Goal: Task Accomplishment & Management: Use online tool/utility

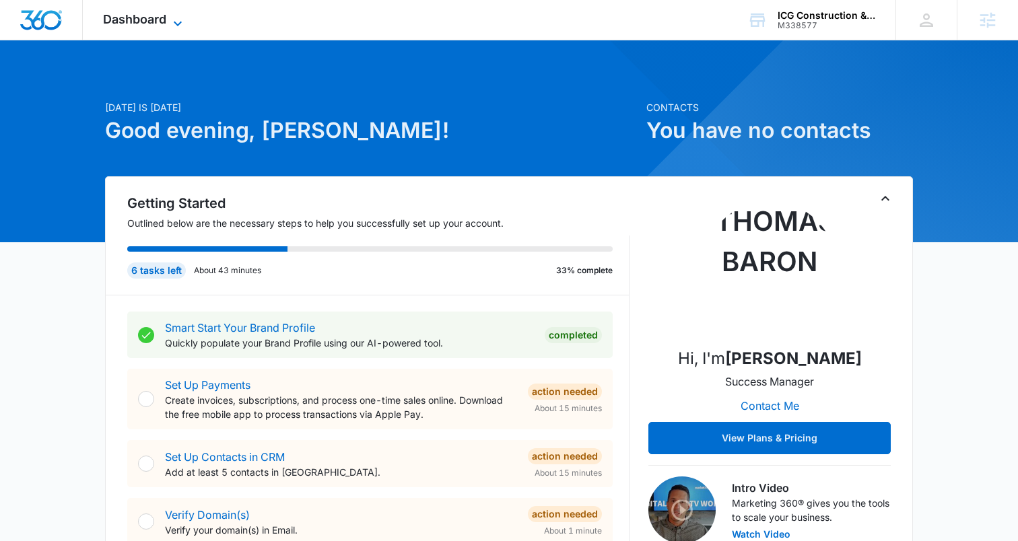
click at [158, 26] on span "Dashboard" at bounding box center [134, 19] width 63 height 14
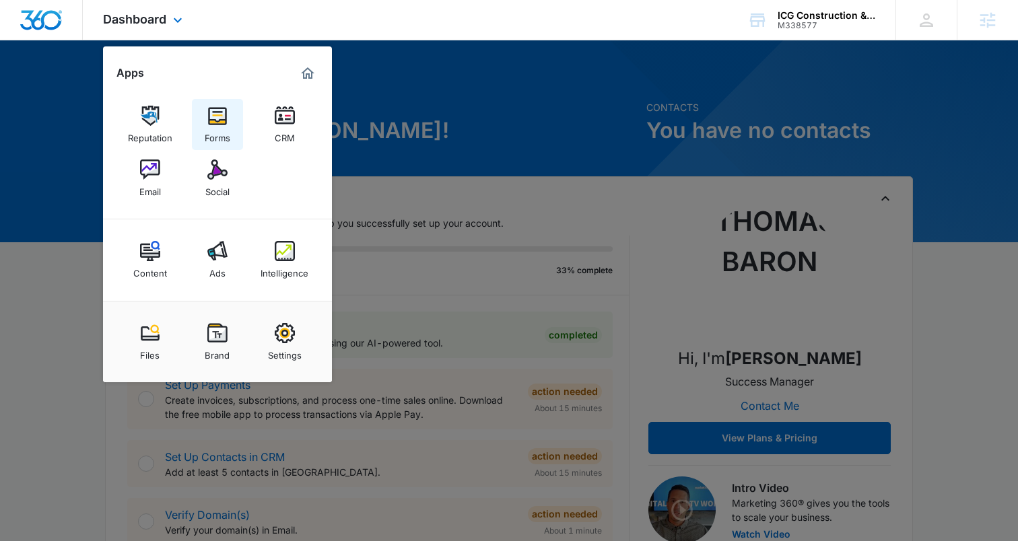
click at [213, 121] on img at bounding box center [217, 116] width 20 height 20
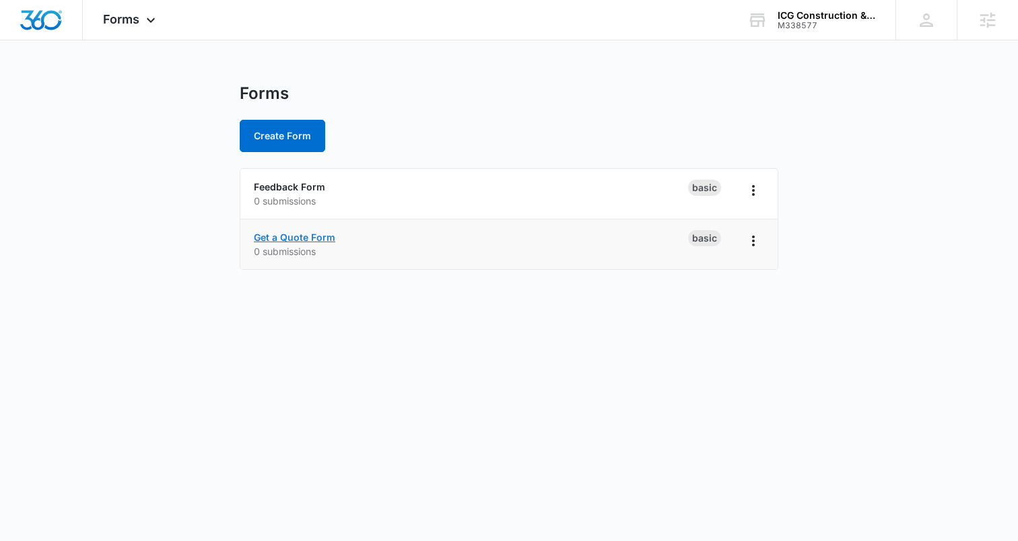
click at [319, 236] on link "Get a Quote Form" at bounding box center [294, 237] width 81 height 11
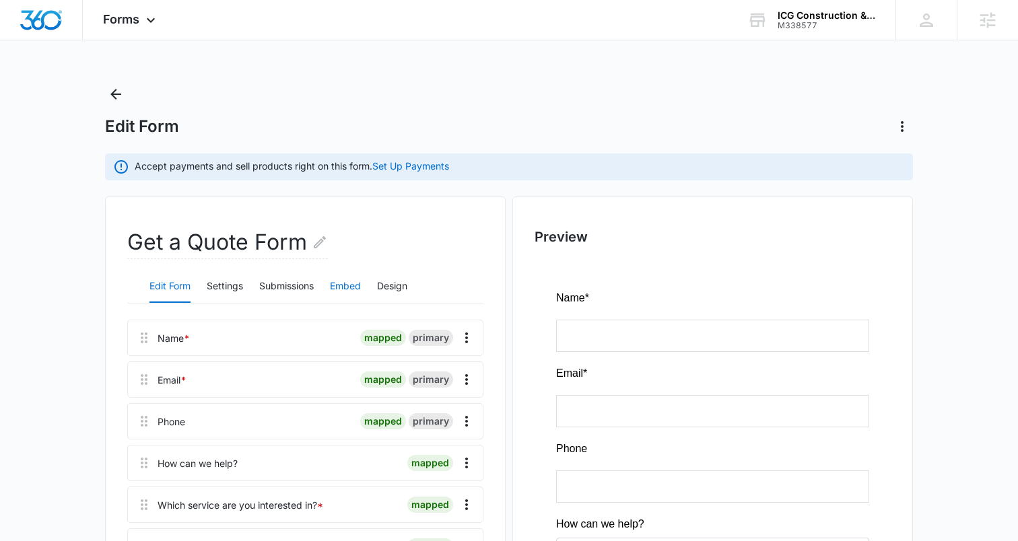
click at [350, 286] on button "Embed" at bounding box center [345, 287] width 31 height 32
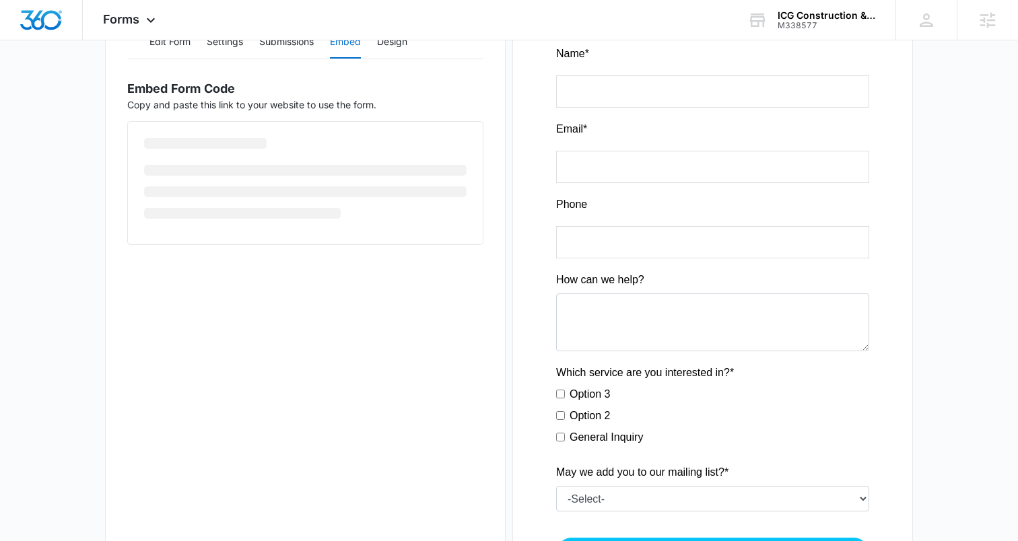
scroll to position [259, 0]
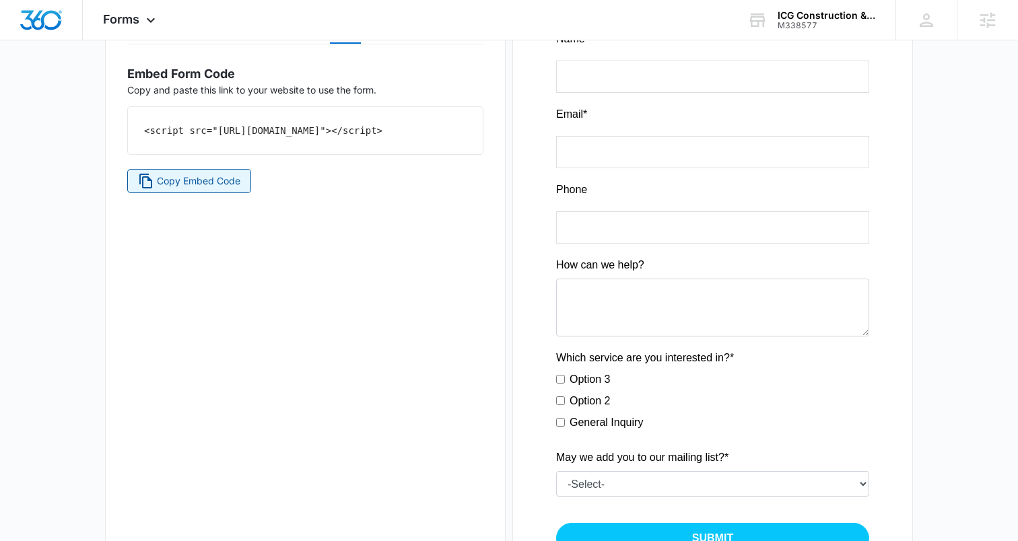
click at [189, 189] on span "Copy Embed Code" at bounding box center [198, 181] width 83 height 15
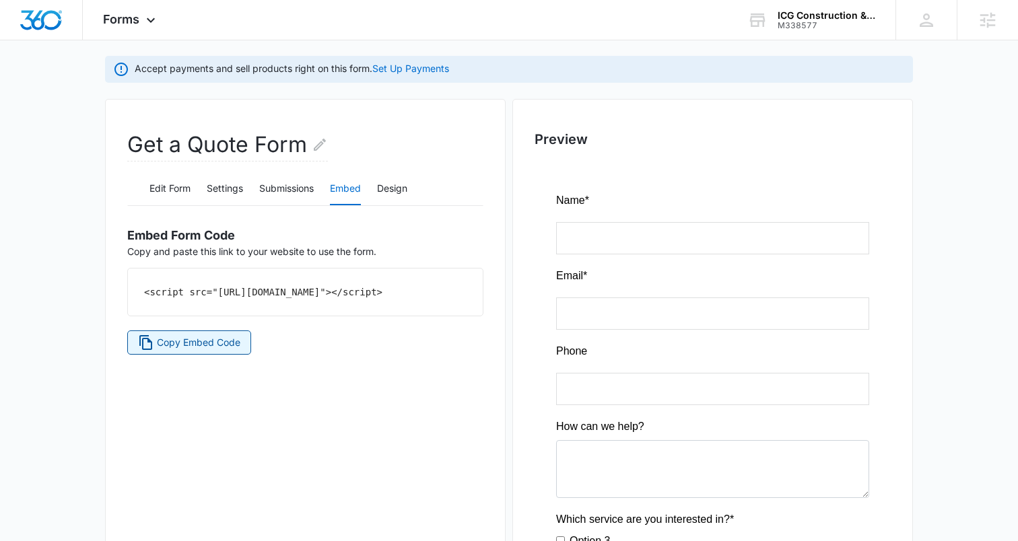
scroll to position [0, 0]
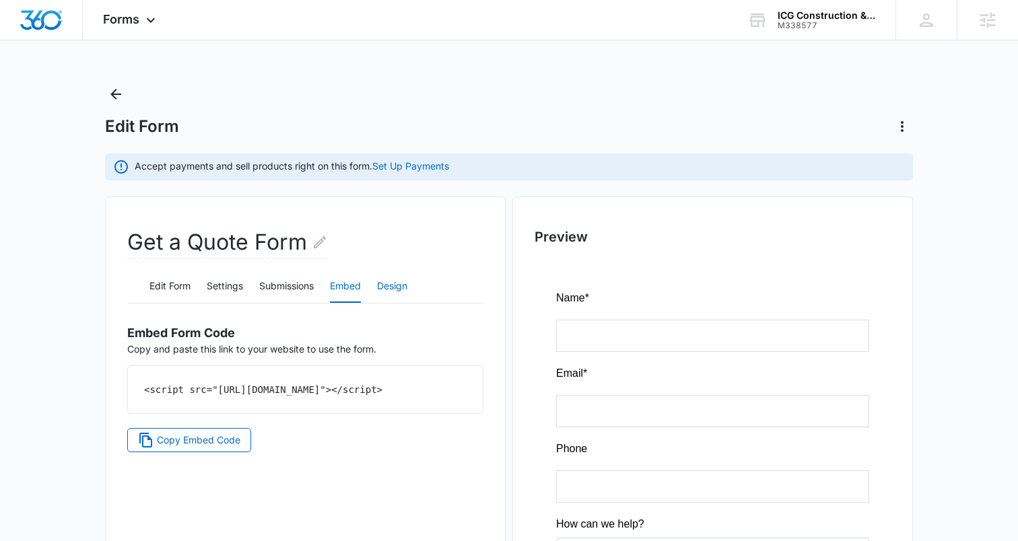
click at [393, 288] on button "Design" at bounding box center [392, 287] width 30 height 32
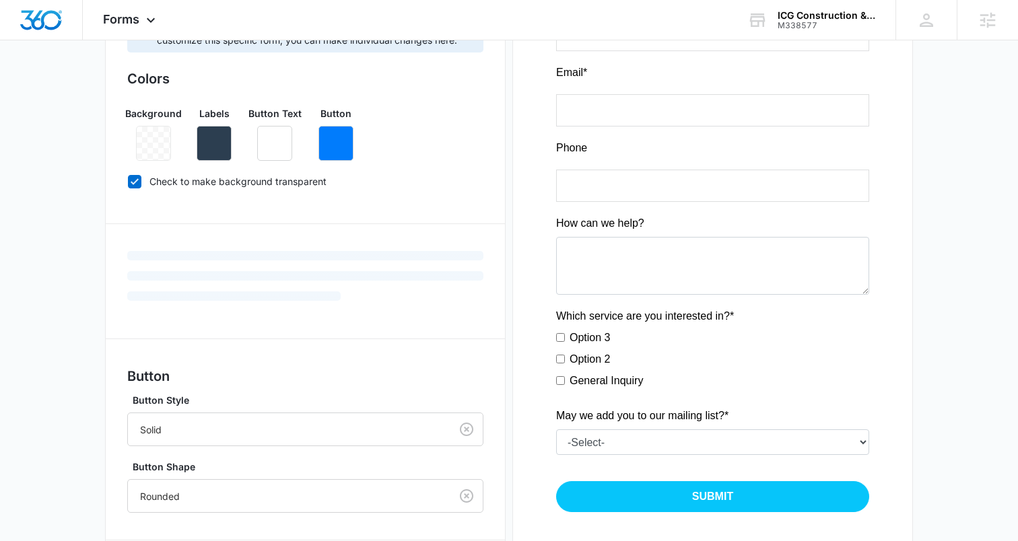
scroll to position [466, 0]
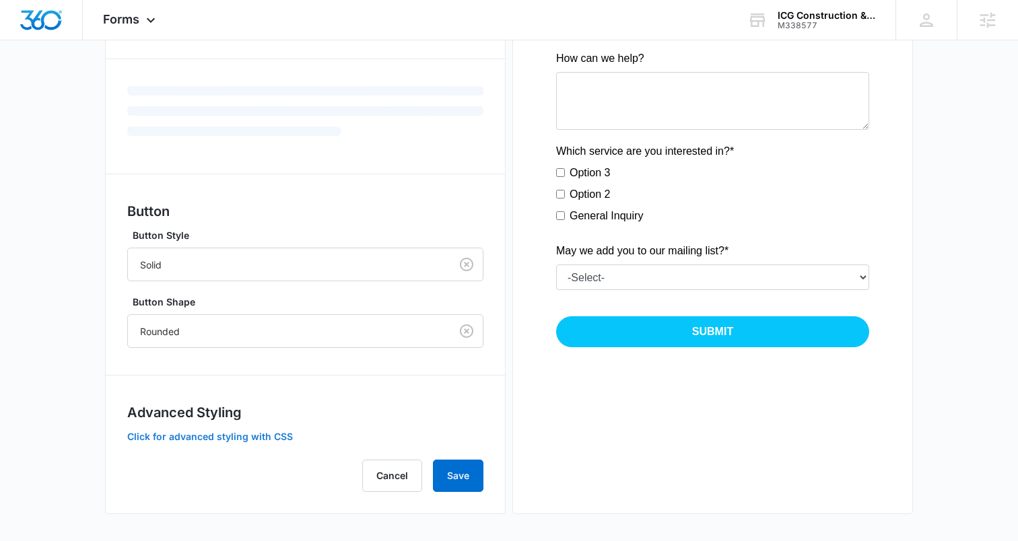
click at [253, 435] on button "Click for advanced styling with CSS" at bounding box center [210, 436] width 166 height 9
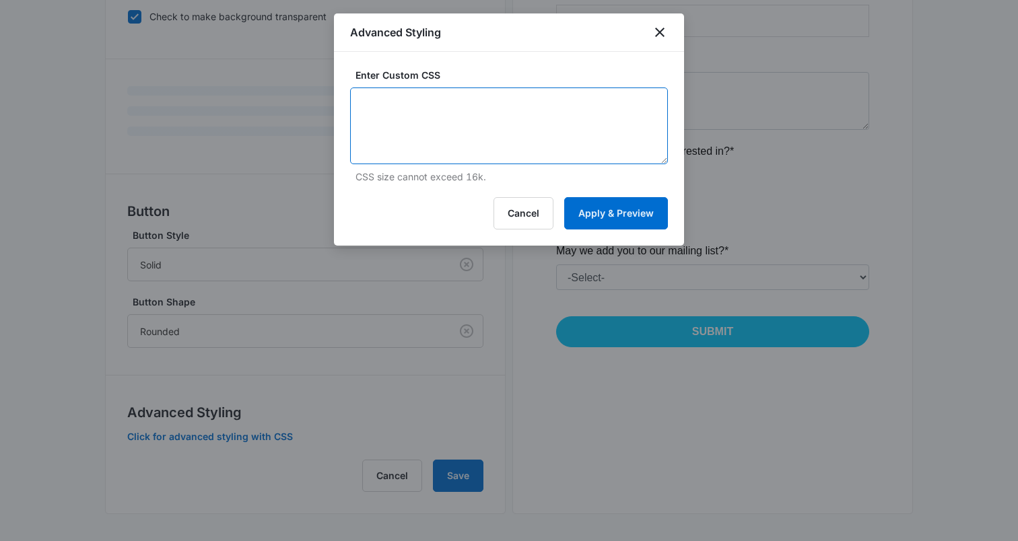
click at [404, 118] on textarea at bounding box center [509, 126] width 318 height 77
paste textarea "#app { background: none !important; } /* Headlines - modifies any 'heading' fie…"
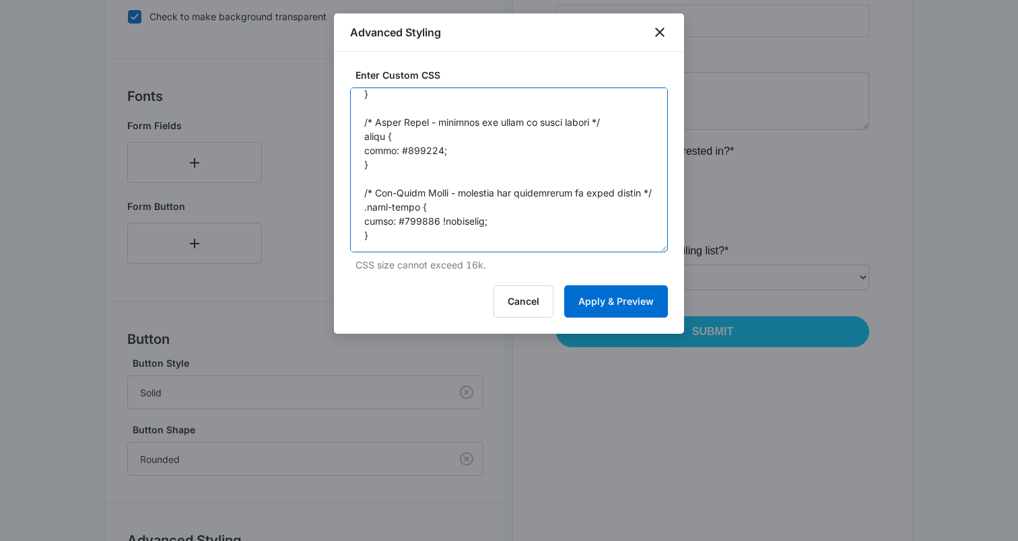
scroll to position [446, 0]
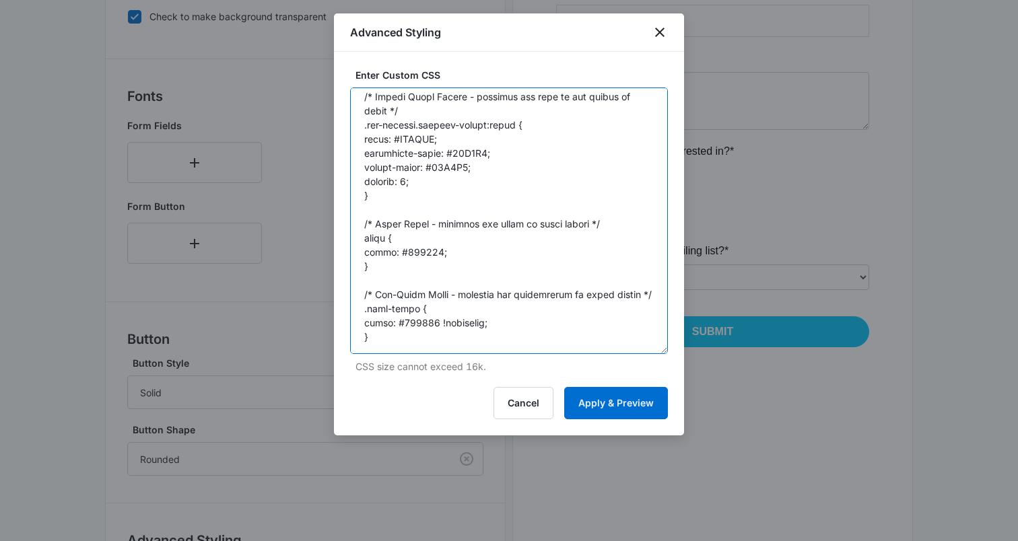
drag, startPoint x: 665, startPoint y: 162, endPoint x: 670, endPoint y: 352, distance: 190.0
click at [670, 352] on div "Enter Custom CSS CSS size cannot exceed 16k. Cancel Apply & Preview" at bounding box center [509, 244] width 350 height 384
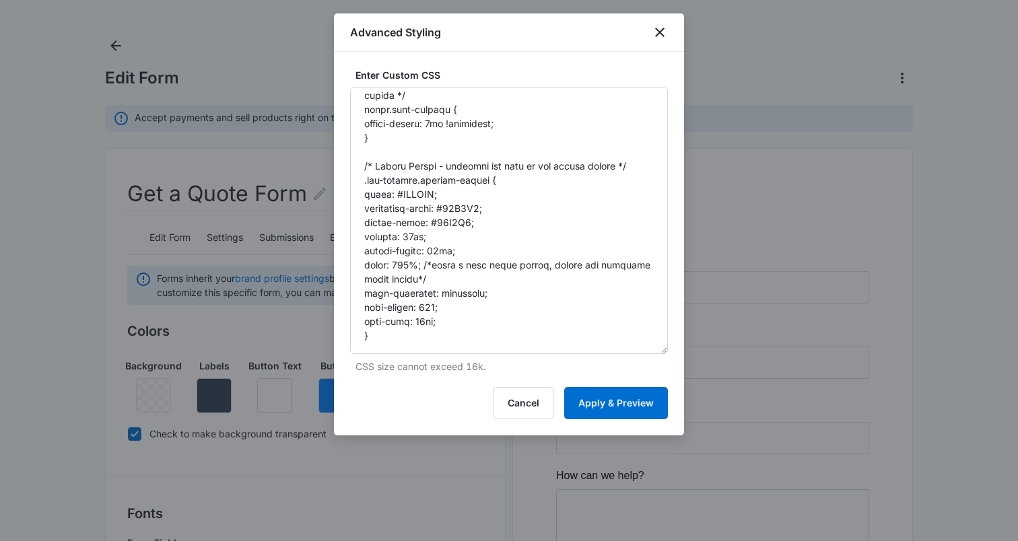
scroll to position [180, 0]
click at [471, 206] on textarea at bounding box center [509, 221] width 318 height 267
paste textarea "6c5fa"
click at [449, 222] on textarea at bounding box center [509, 221] width 318 height 267
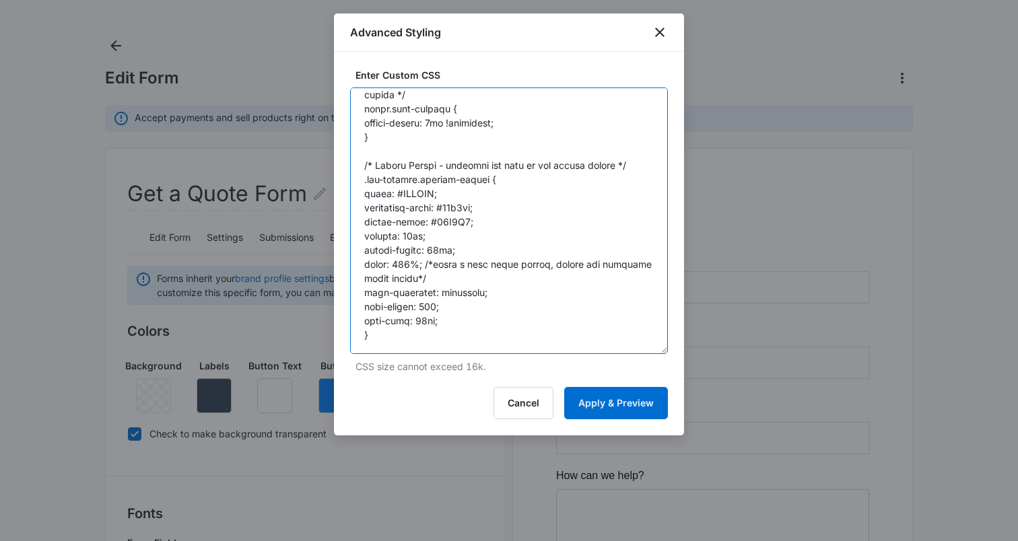
click at [449, 222] on textarea at bounding box center [509, 221] width 318 height 267
paste textarea "6c5fa"
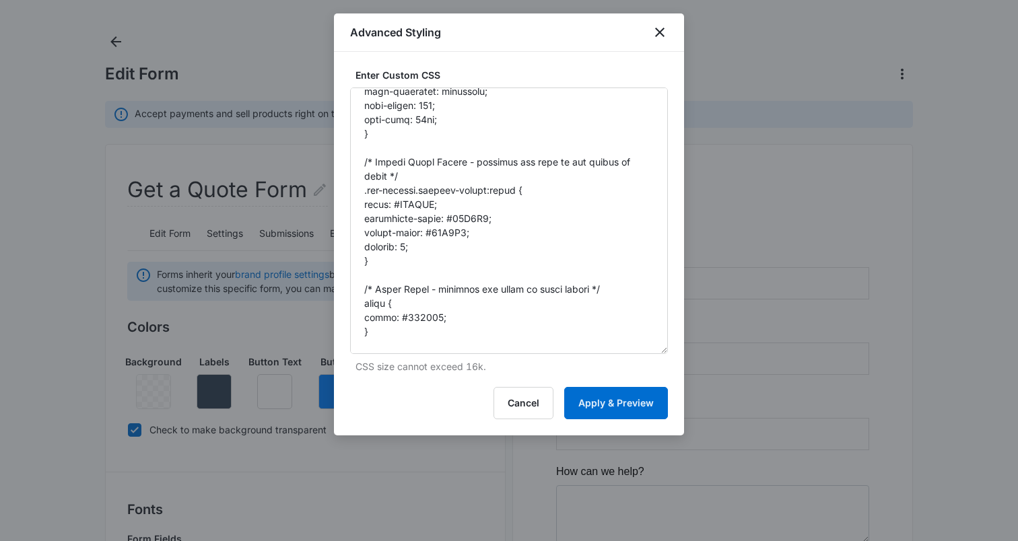
scroll to position [398, 0]
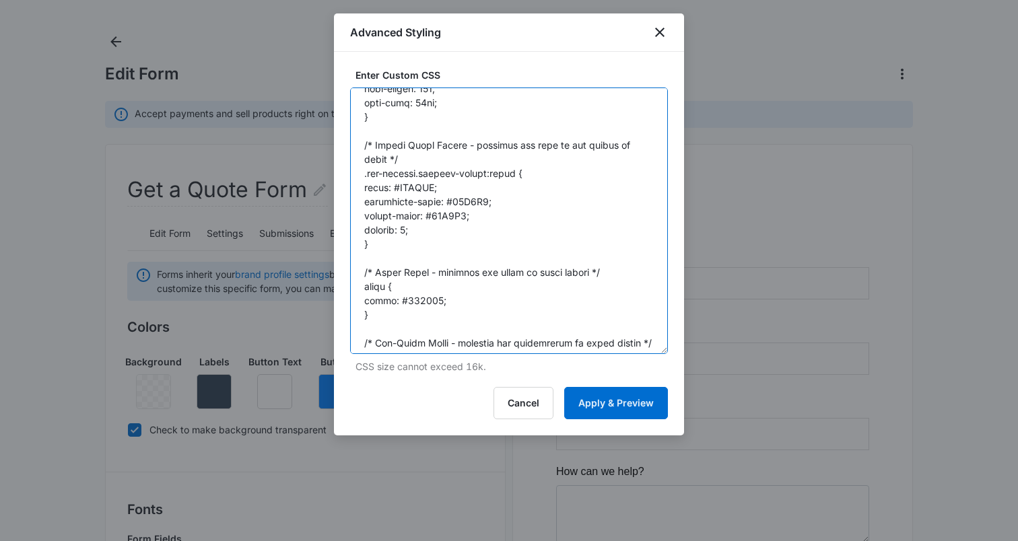
click at [475, 199] on textarea at bounding box center [509, 221] width 318 height 267
paste textarea "d40b0b"
click at [455, 213] on textarea at bounding box center [509, 221] width 318 height 267
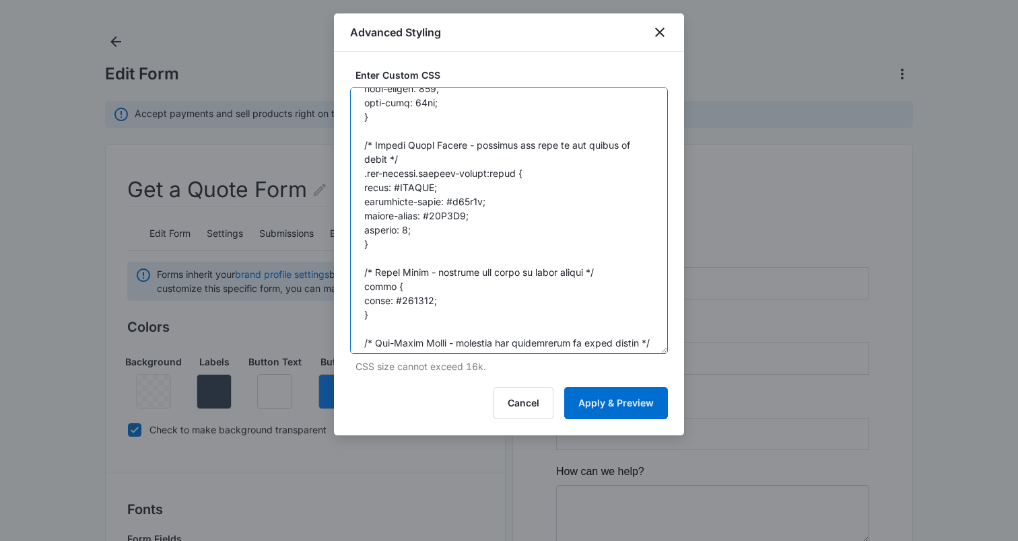
paste textarea "d40b0b"
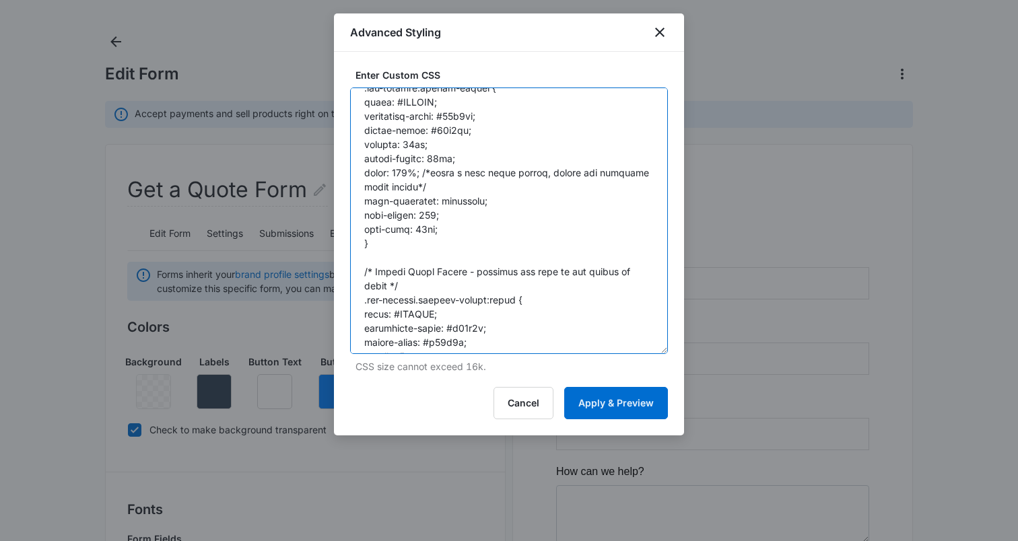
scroll to position [275, 0]
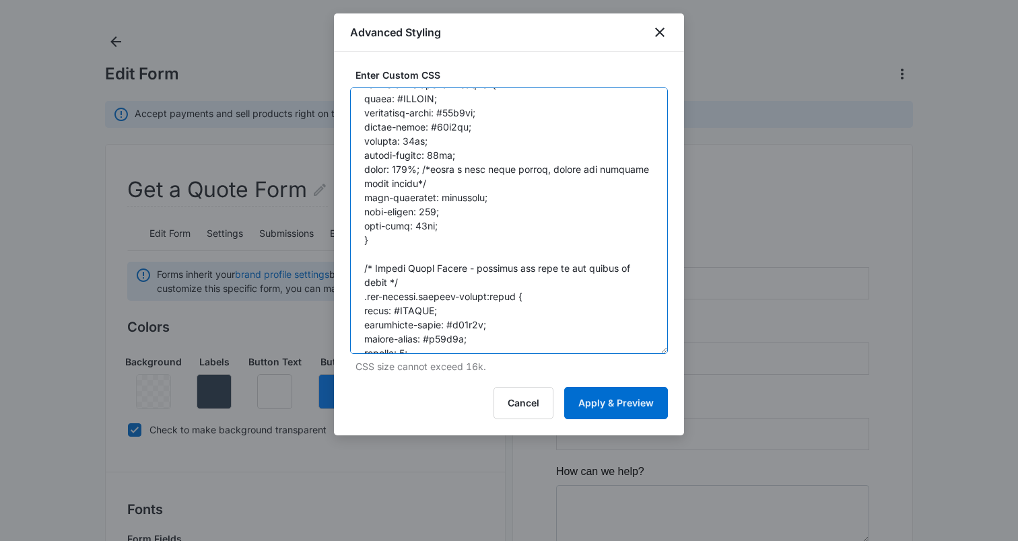
click at [416, 226] on textarea at bounding box center [509, 221] width 318 height 267
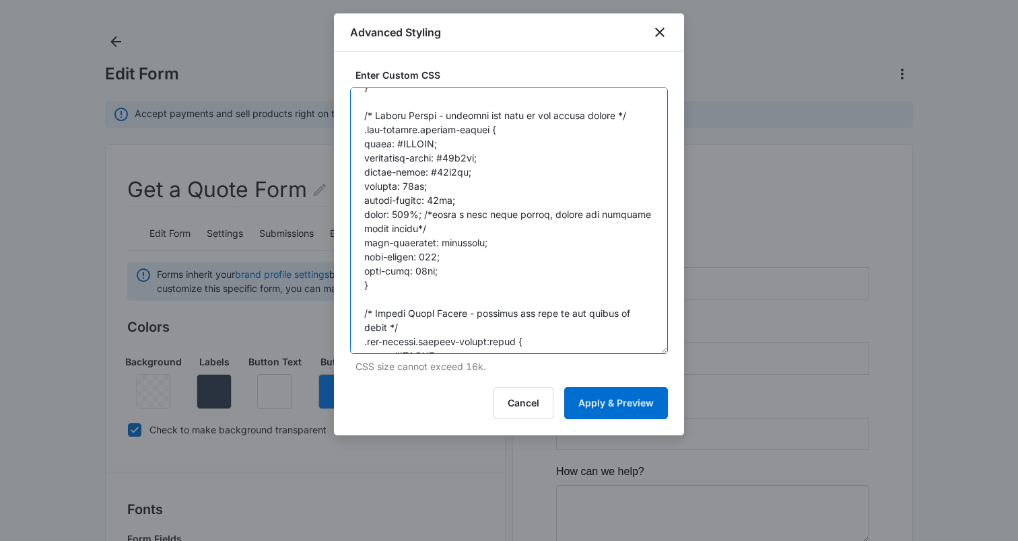
scroll to position [228, 0]
click at [446, 172] on textarea at bounding box center [509, 221] width 318 height 267
click at [439, 173] on textarea at bounding box center [509, 221] width 318 height 267
click at [471, 159] on textarea at bounding box center [509, 221] width 318 height 267
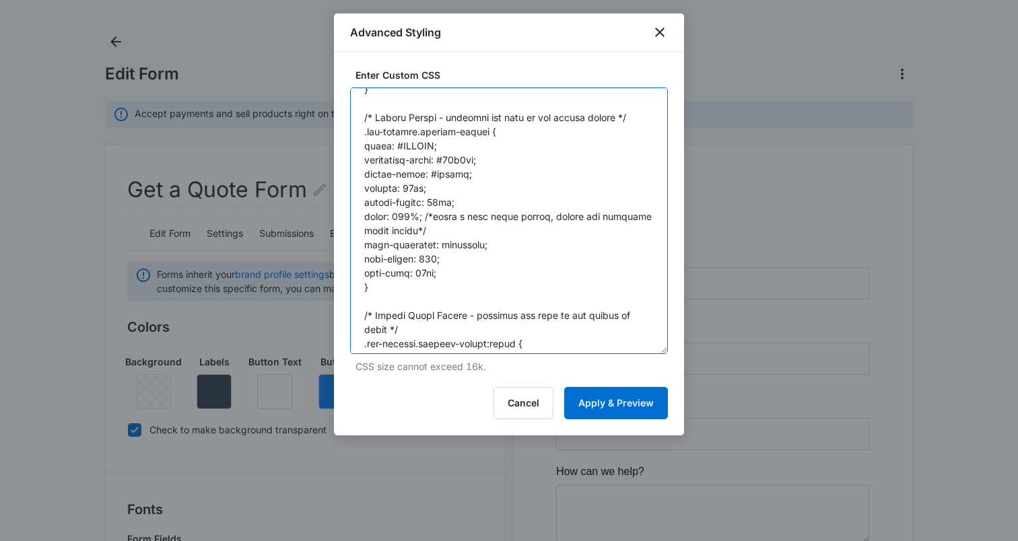
click at [471, 159] on textarea at bounding box center [509, 221] width 318 height 267
click at [442, 173] on textarea at bounding box center [509, 221] width 318 height 267
drag, startPoint x: 442, startPoint y: 173, endPoint x: 473, endPoint y: 206, distance: 45.7
click at [441, 173] on textarea at bounding box center [509, 221] width 318 height 267
paste textarea "06c5fa"
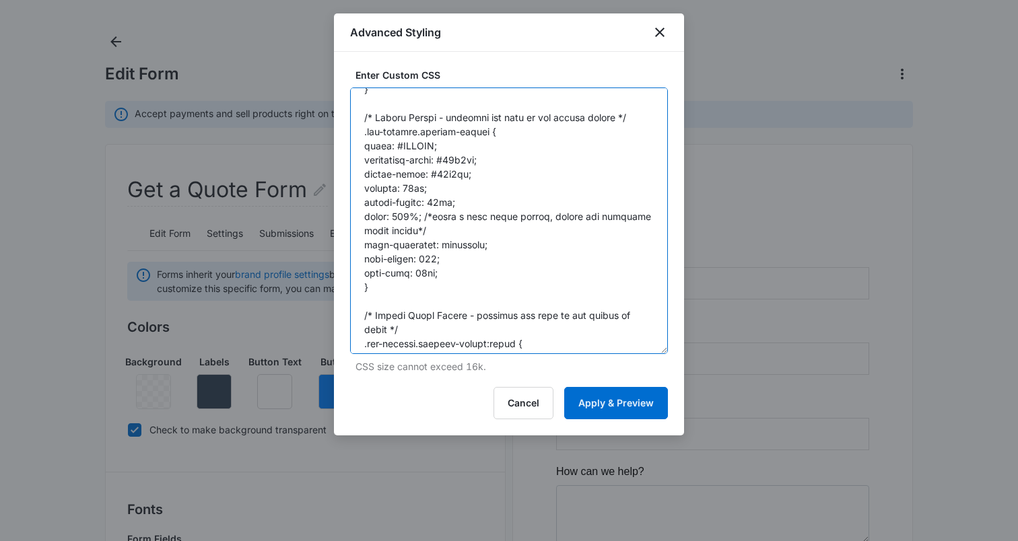
click at [502, 266] on textarea at bounding box center [509, 221] width 318 height 267
type textarea "#app { background: none !important; } /* Headlines - modifies any 'heading' fie…"
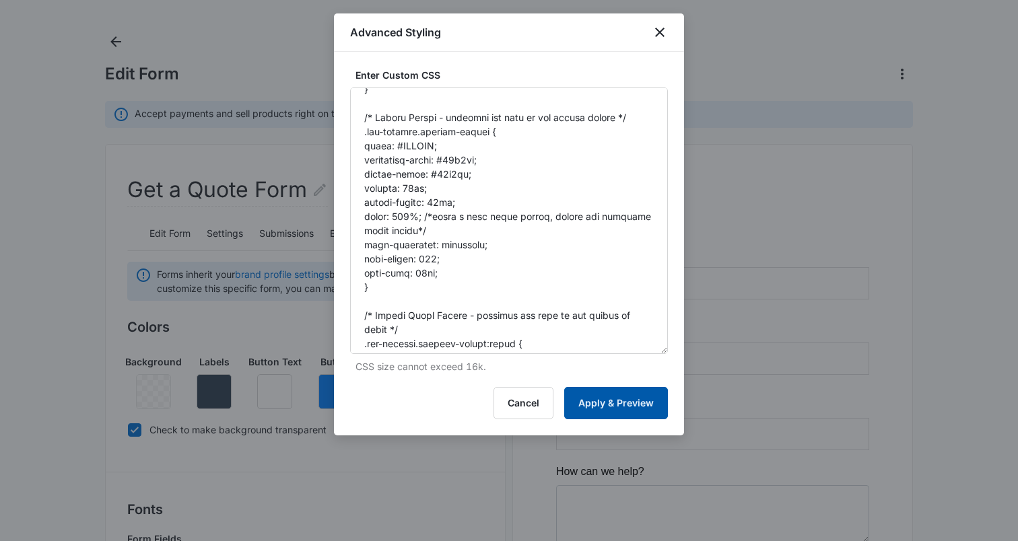
click at [605, 415] on button "Apply & Preview" at bounding box center [616, 403] width 104 height 32
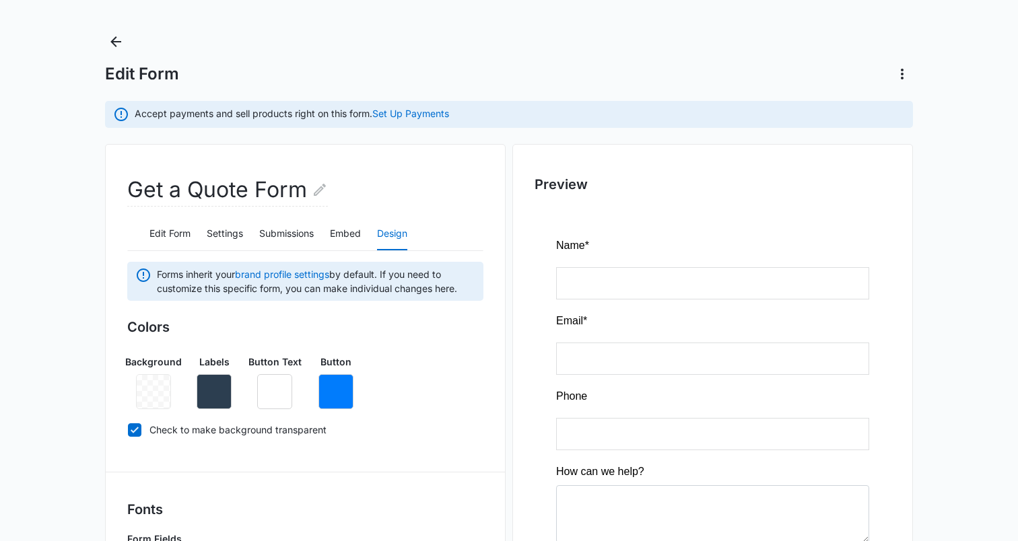
scroll to position [594, 0]
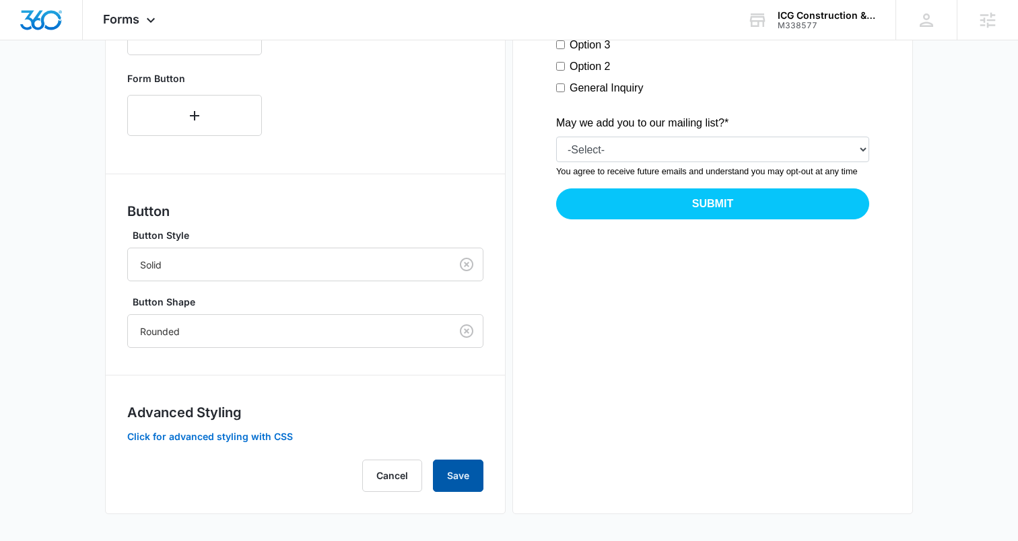
click at [452, 472] on button "Save" at bounding box center [458, 476] width 51 height 32
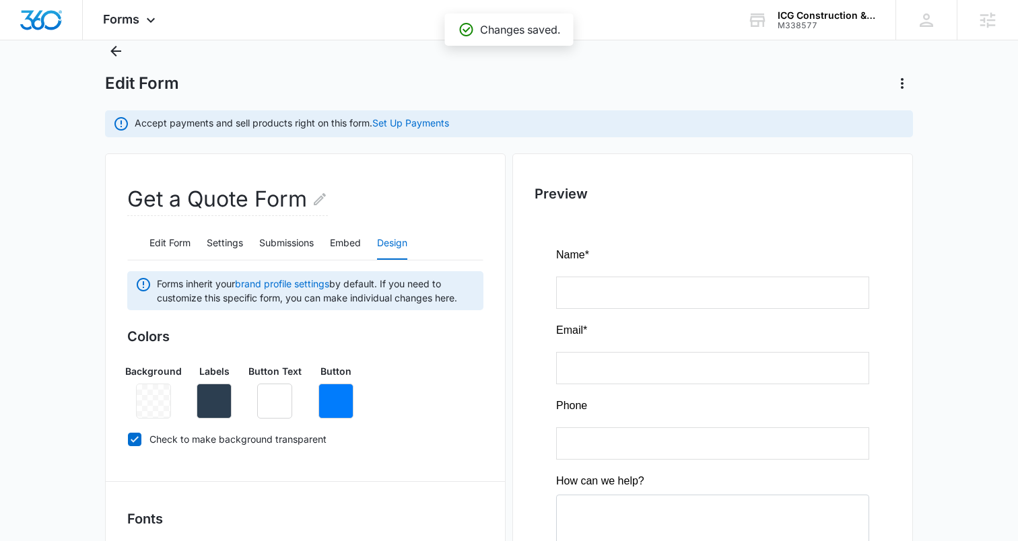
scroll to position [42, 0]
click at [114, 48] on icon "Back" at bounding box center [115, 51] width 11 height 11
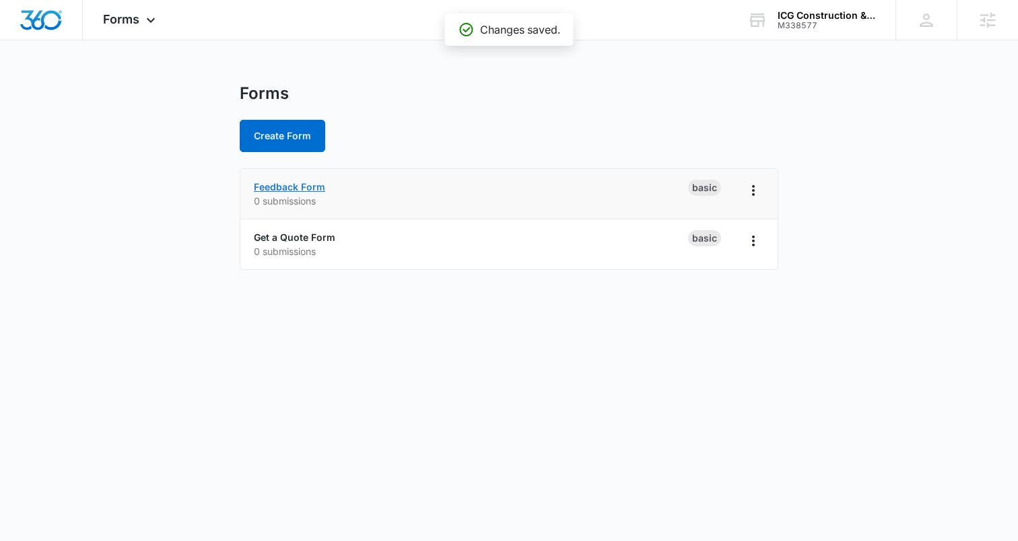
click at [277, 186] on link "Feedback Form" at bounding box center [289, 186] width 71 height 11
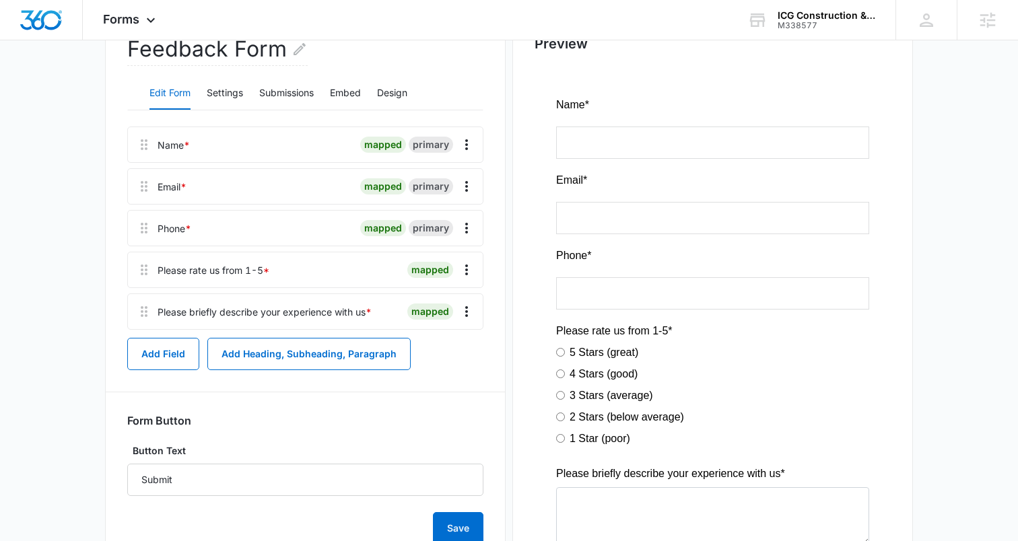
scroll to position [182, 0]
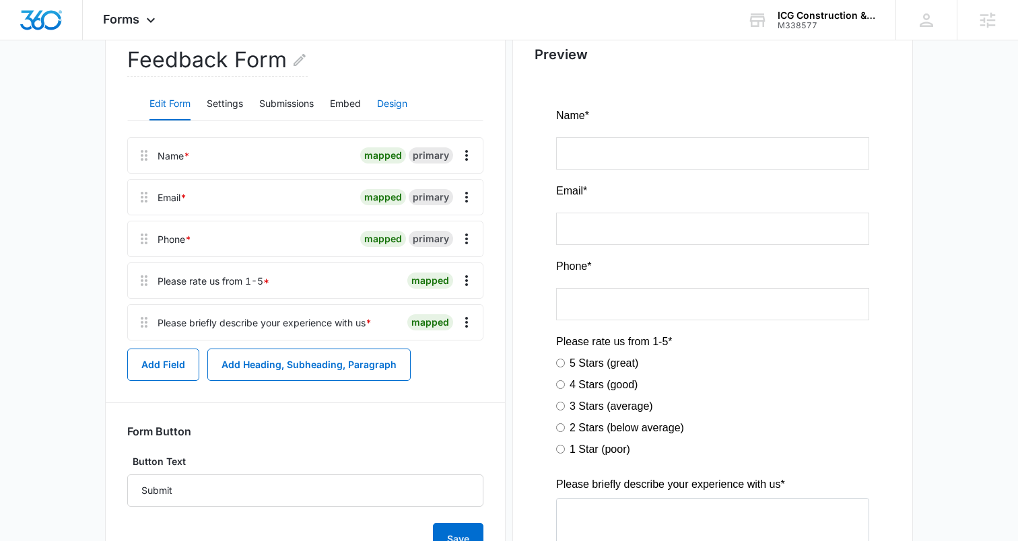
click at [388, 98] on button "Design" at bounding box center [392, 104] width 30 height 32
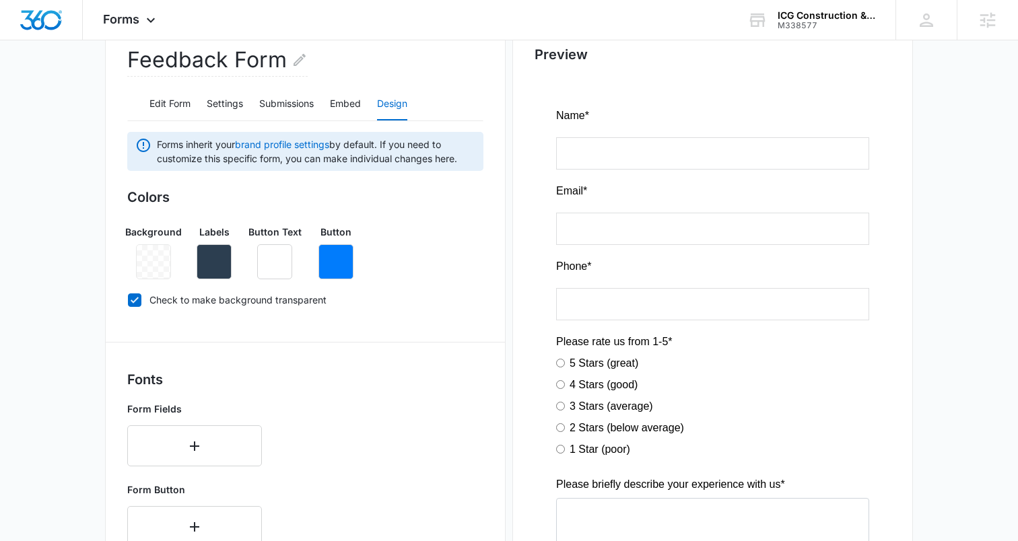
scroll to position [594, 0]
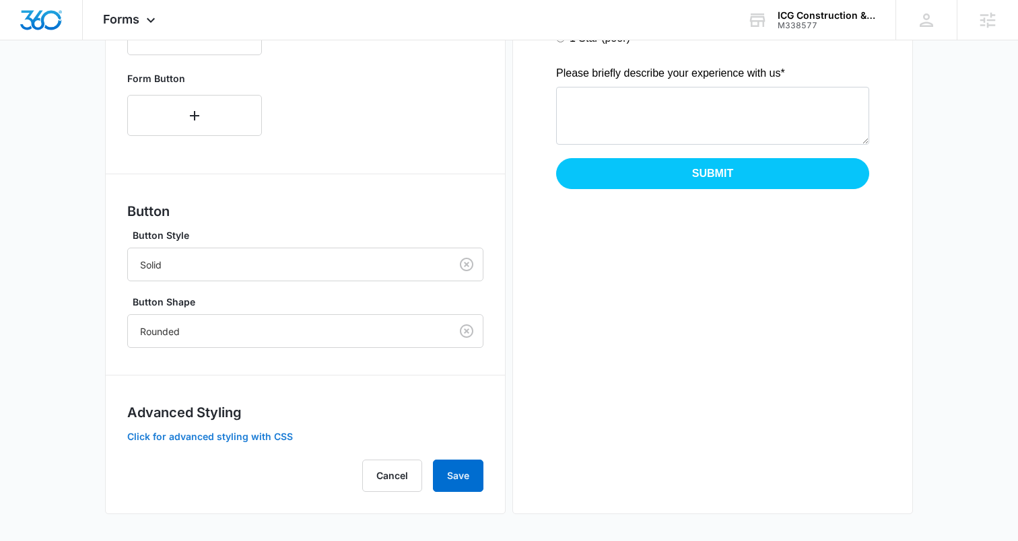
click at [213, 432] on button "Click for advanced styling with CSS" at bounding box center [210, 436] width 166 height 9
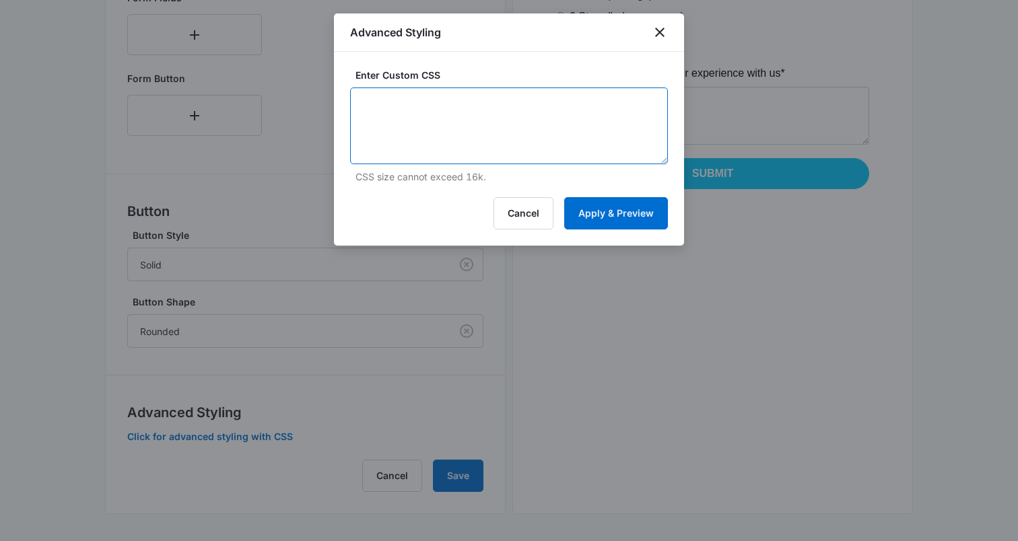
click at [416, 134] on textarea at bounding box center [509, 126] width 318 height 77
paste textarea "#app { background: none !important; } /* Headlines - modifies any 'heading' fie…"
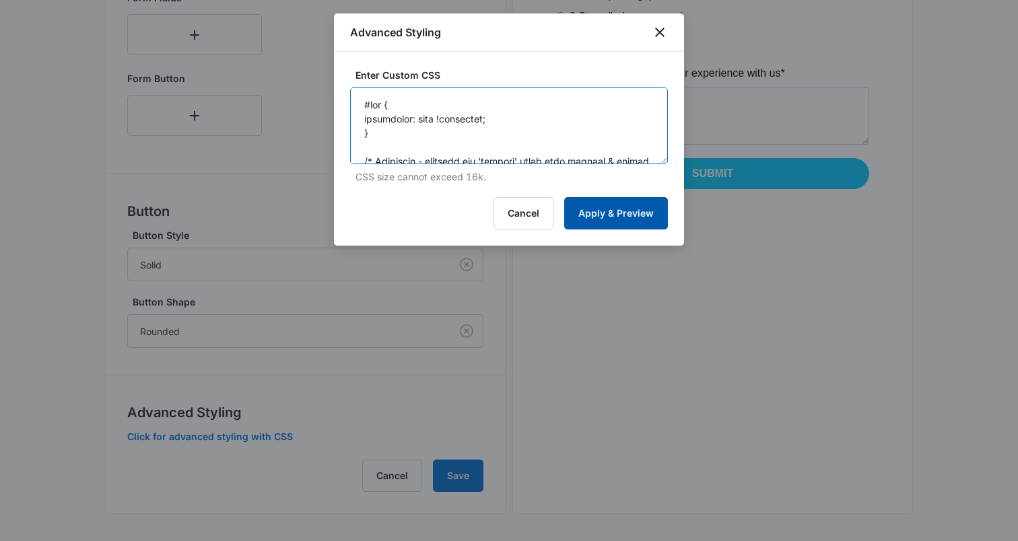
scroll to position [626, 0]
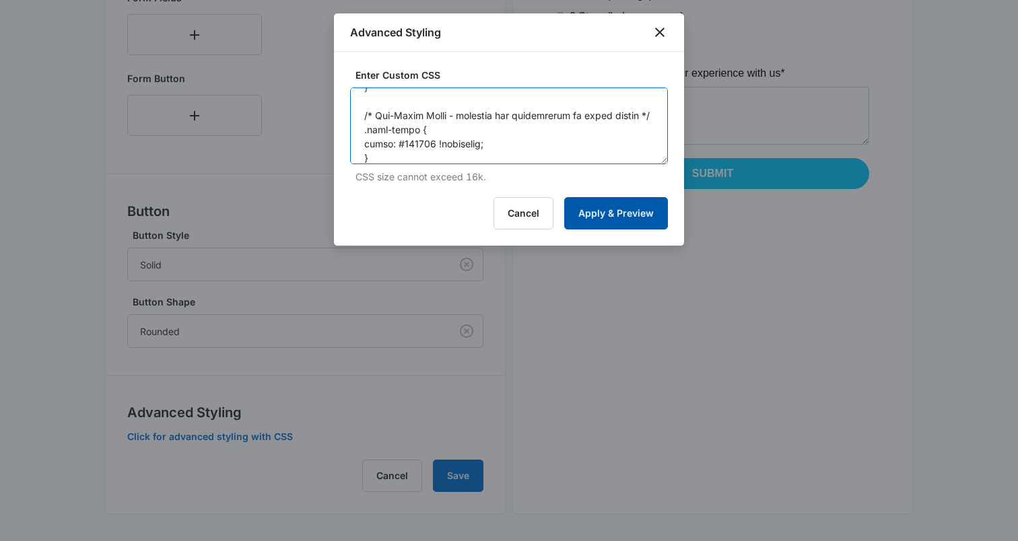
type textarea "#app { background: none !important; } /* Headlines - modifies any 'heading' fie…"
click at [618, 211] on button "Apply & Preview" at bounding box center [616, 213] width 104 height 32
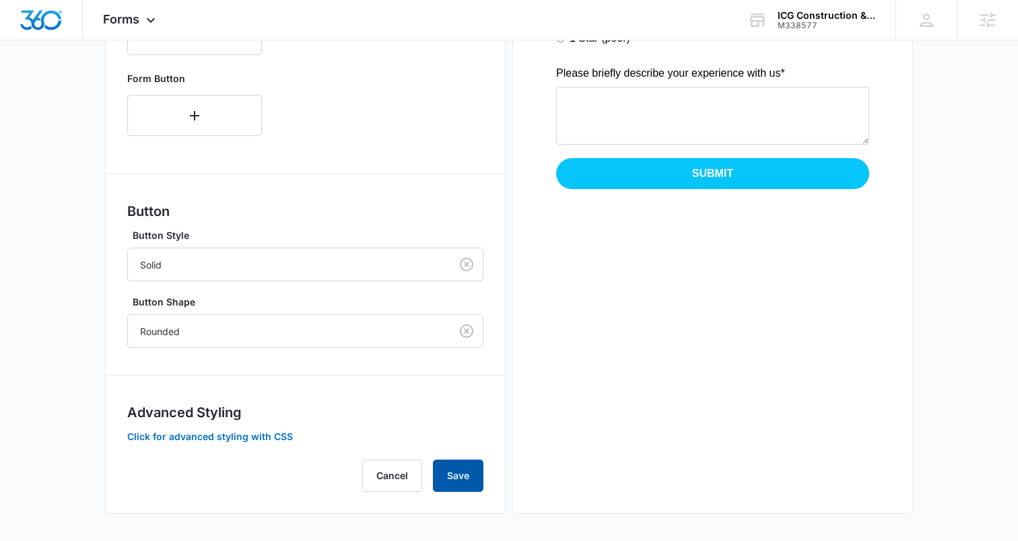
click at [442, 479] on button "Save" at bounding box center [458, 476] width 51 height 32
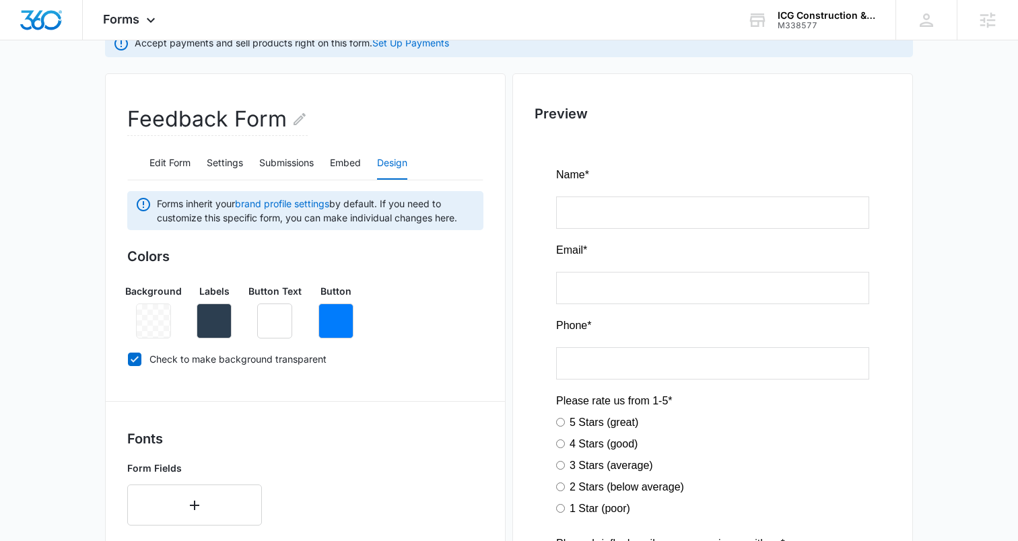
scroll to position [0, 0]
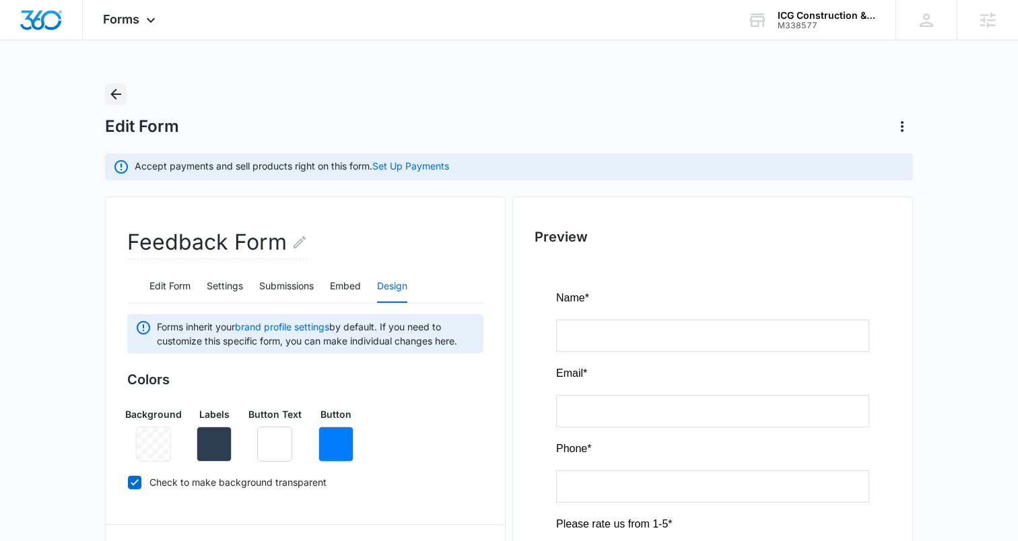
click at [114, 100] on icon "Back" at bounding box center [116, 94] width 16 height 16
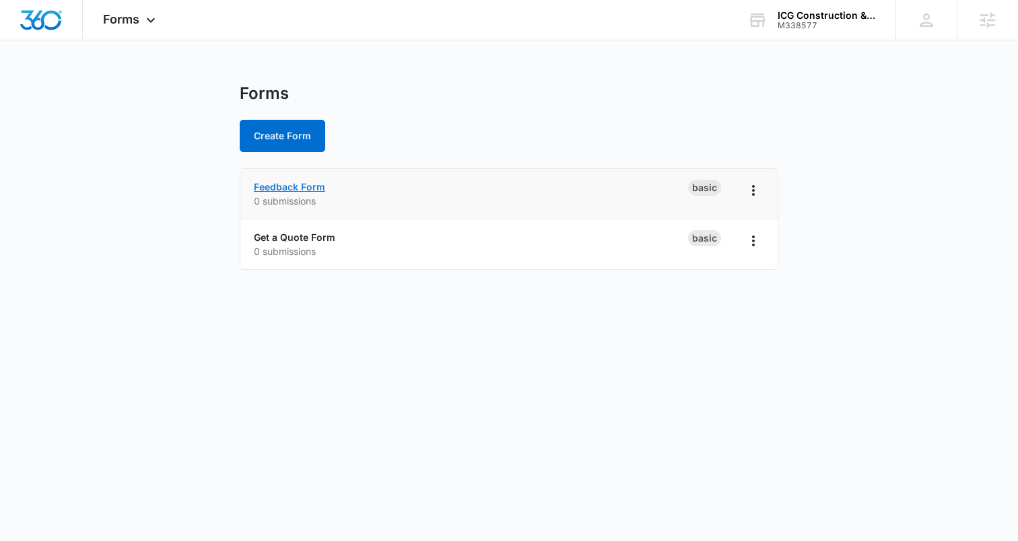
click at [308, 183] on link "Feedback Form" at bounding box center [289, 186] width 71 height 11
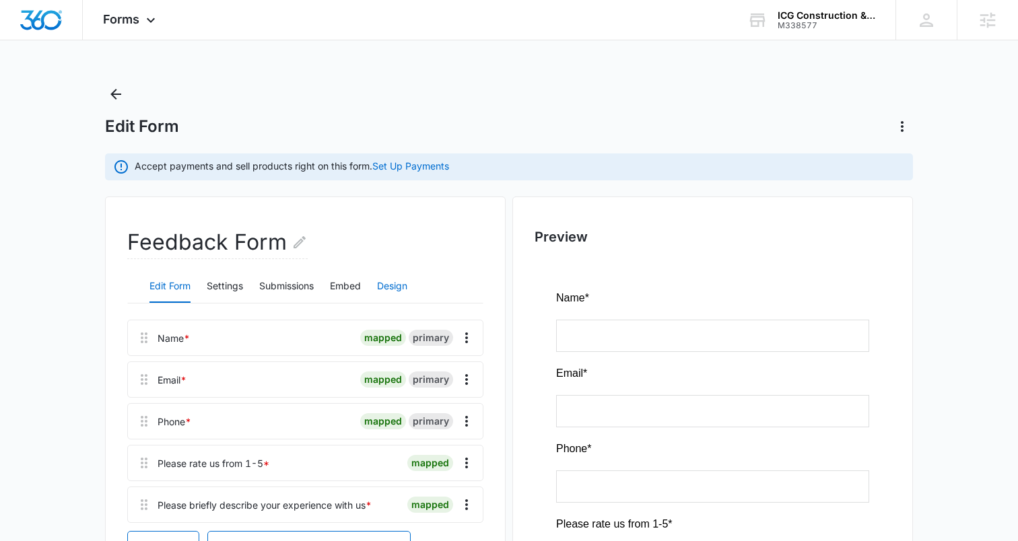
click at [386, 290] on button "Design" at bounding box center [392, 287] width 30 height 32
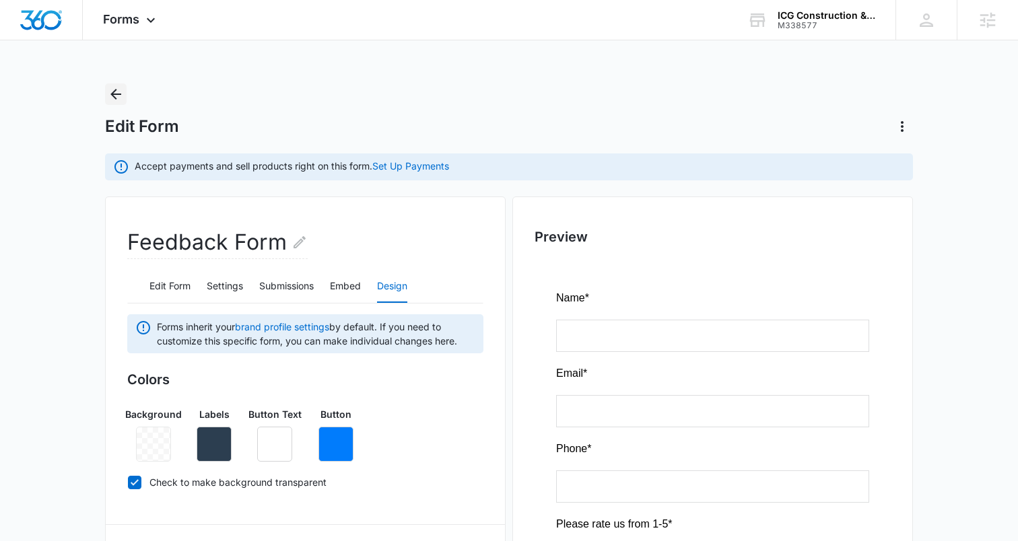
click at [115, 95] on icon "Back" at bounding box center [116, 94] width 16 height 16
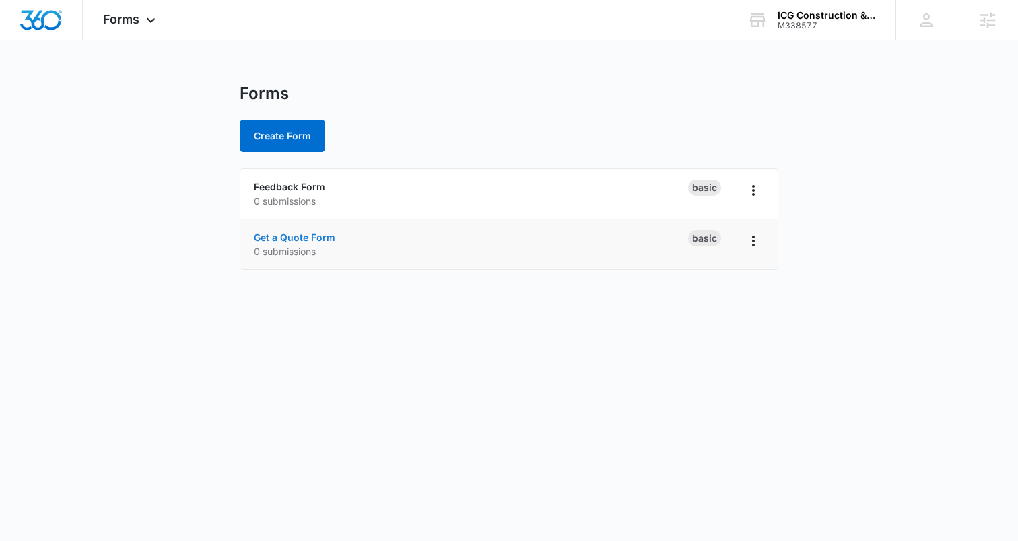
click at [269, 238] on link "Get a Quote Form" at bounding box center [294, 237] width 81 height 11
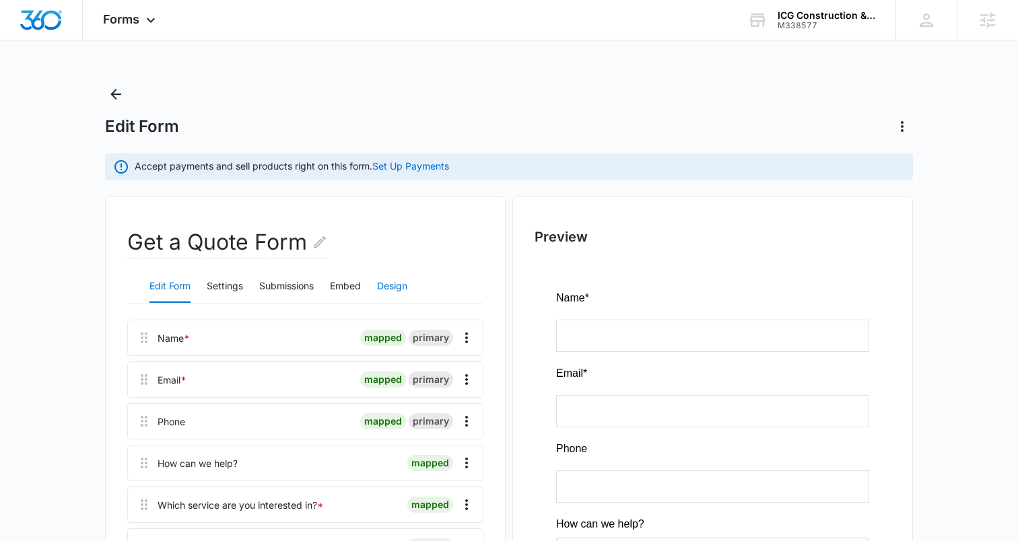
click at [389, 284] on button "Design" at bounding box center [392, 287] width 30 height 32
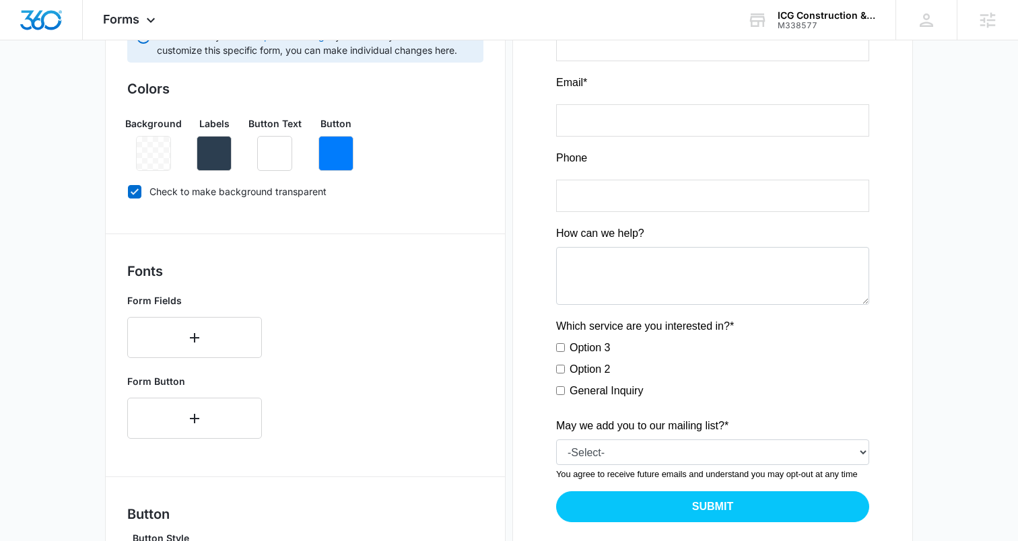
scroll to position [594, 0]
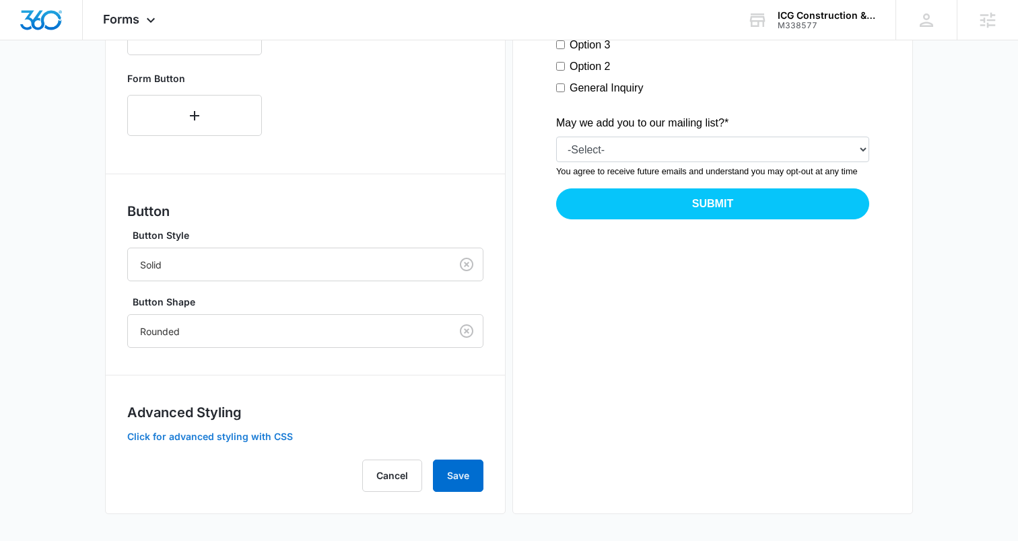
click at [281, 439] on button "Click for advanced styling with CSS" at bounding box center [210, 436] width 166 height 9
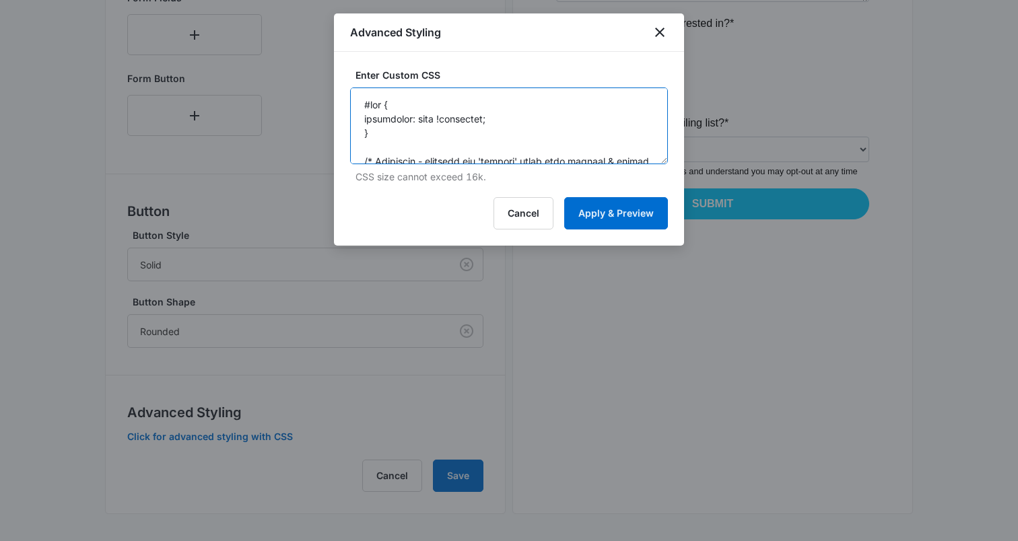
click at [424, 123] on textarea at bounding box center [509, 126] width 318 height 77
click at [530, 214] on button "Cancel" at bounding box center [524, 213] width 60 height 32
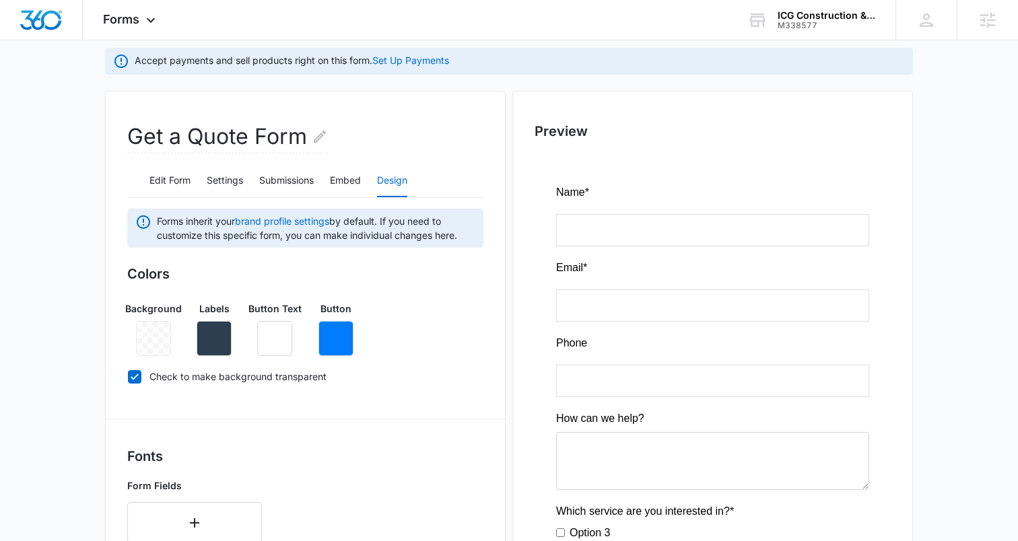
scroll to position [0, 0]
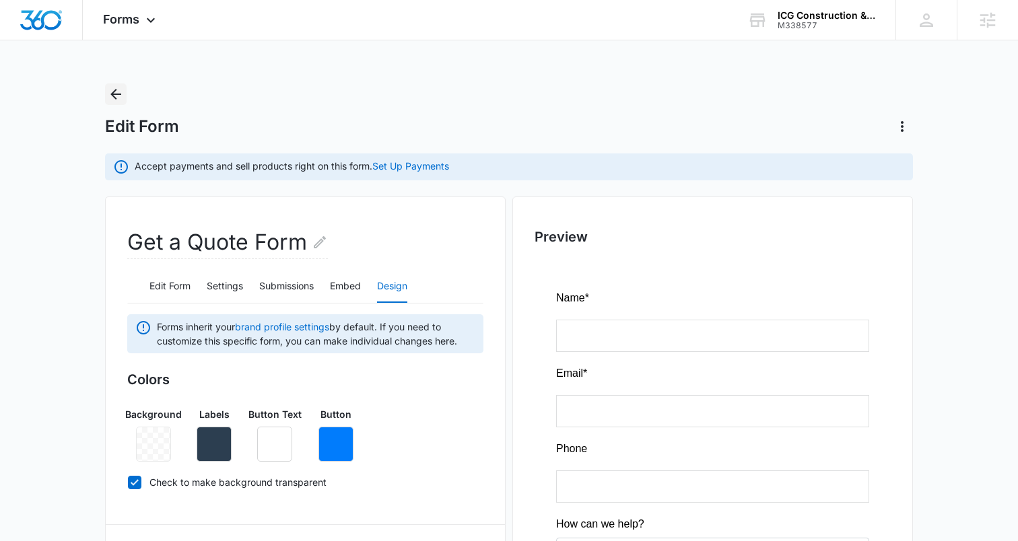
click at [114, 96] on icon "Back" at bounding box center [115, 94] width 11 height 11
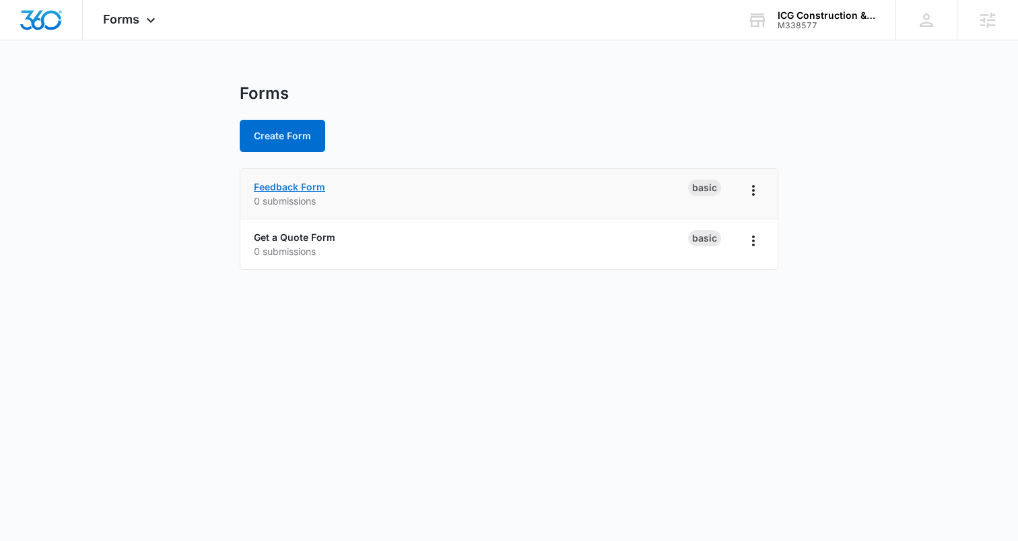
click at [282, 187] on link "Feedback Form" at bounding box center [289, 186] width 71 height 11
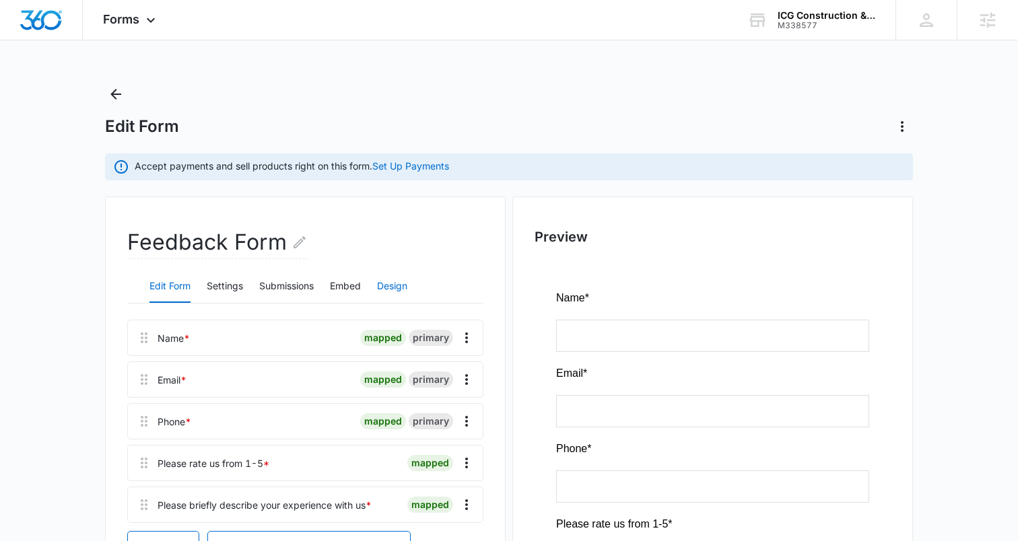
click at [386, 287] on button "Design" at bounding box center [392, 287] width 30 height 32
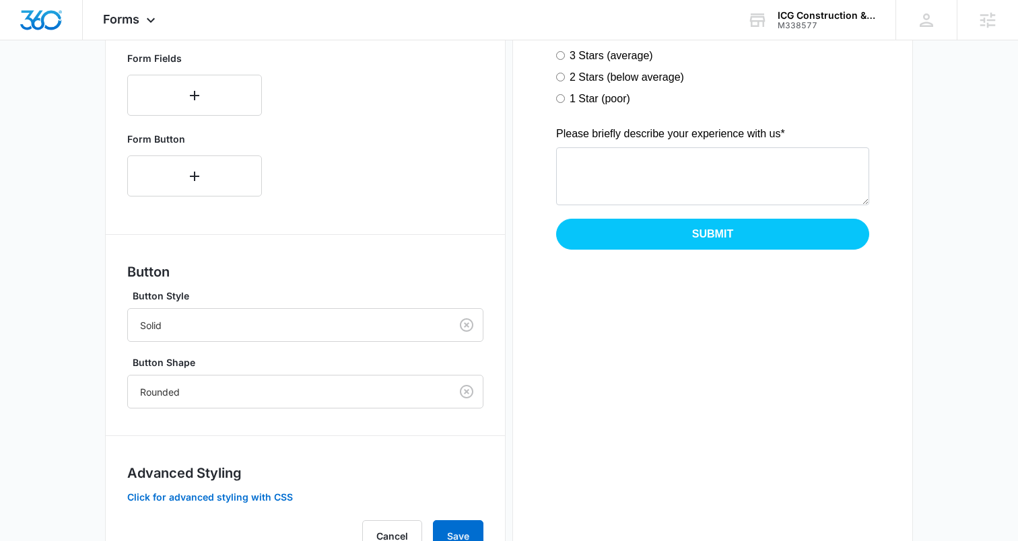
scroll to position [594, 0]
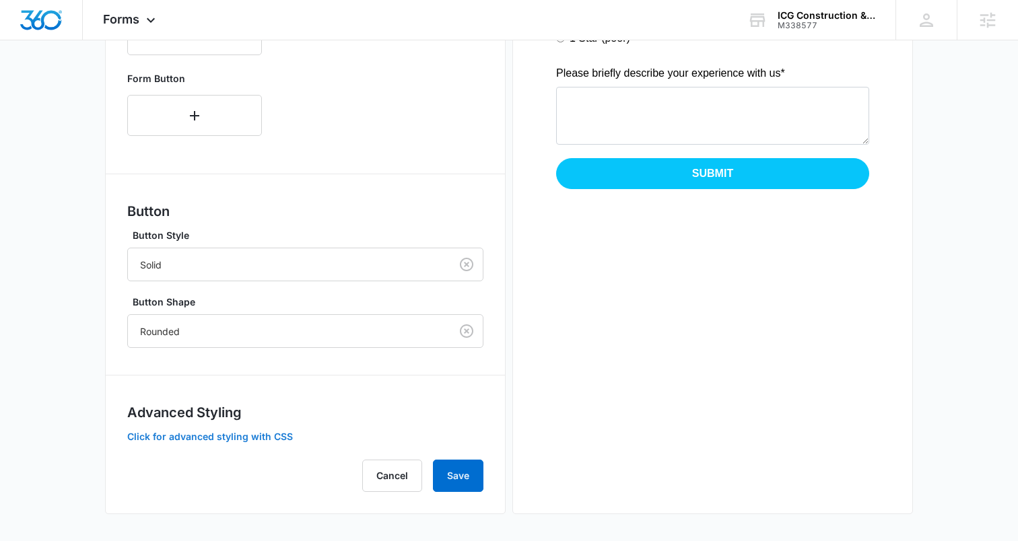
click at [199, 436] on button "Click for advanced styling with CSS" at bounding box center [210, 436] width 166 height 9
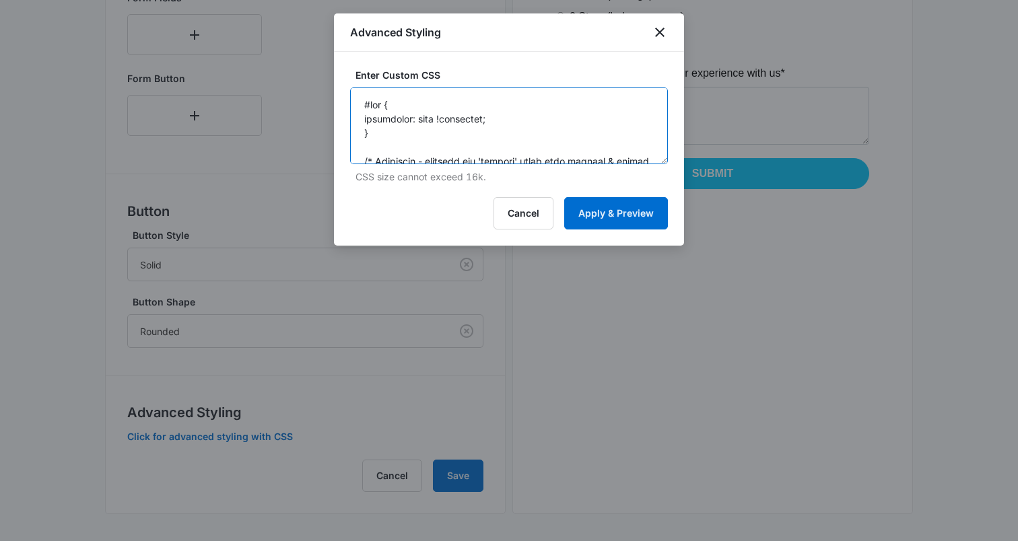
click at [426, 129] on textarea at bounding box center [509, 126] width 318 height 77
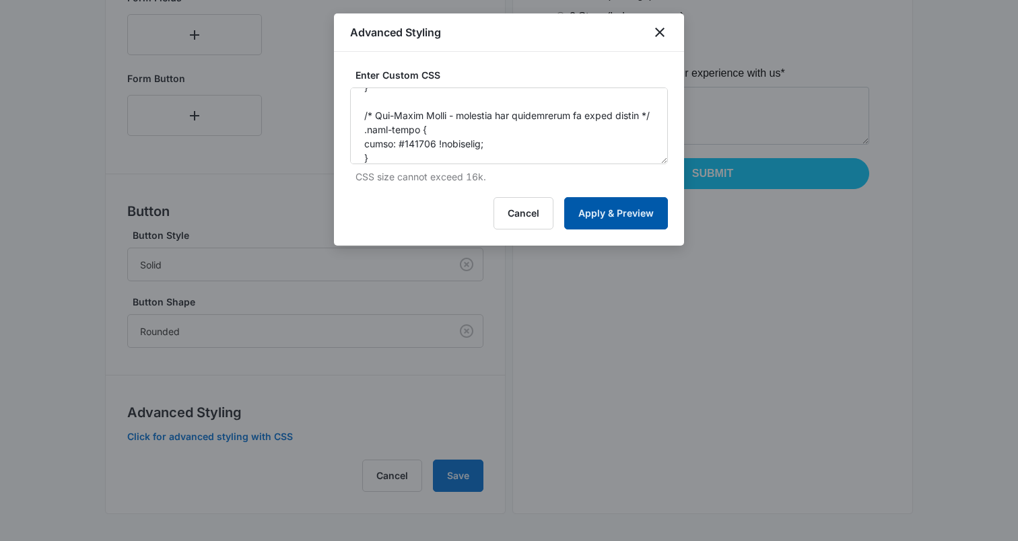
click at [638, 220] on button "Apply & Preview" at bounding box center [616, 213] width 104 height 32
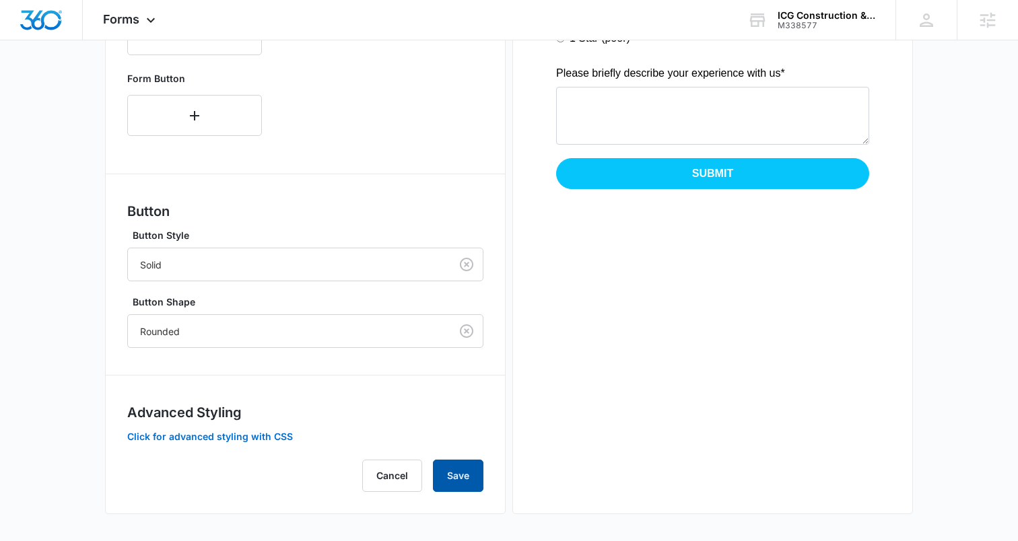
click at [468, 473] on button "Save" at bounding box center [458, 476] width 51 height 32
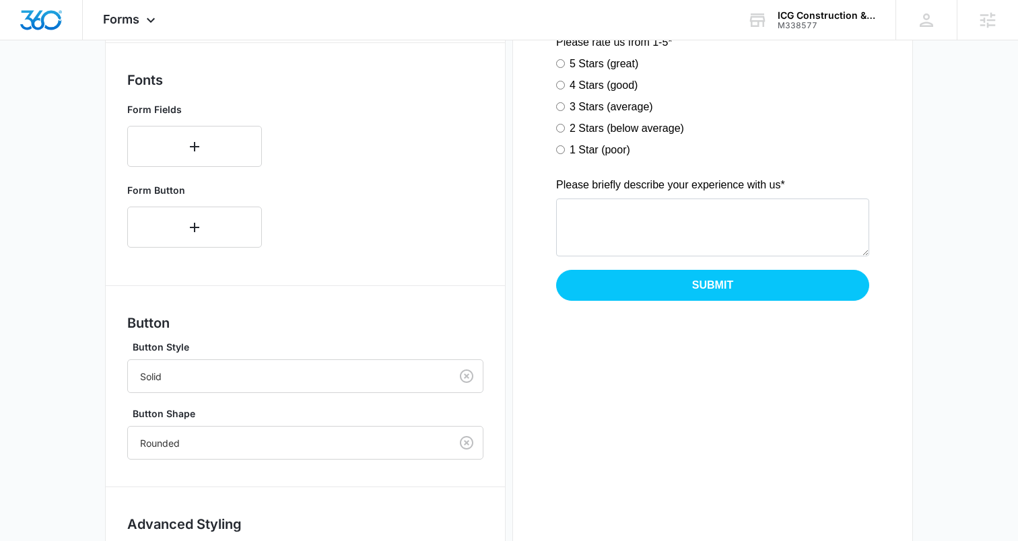
scroll to position [0, 0]
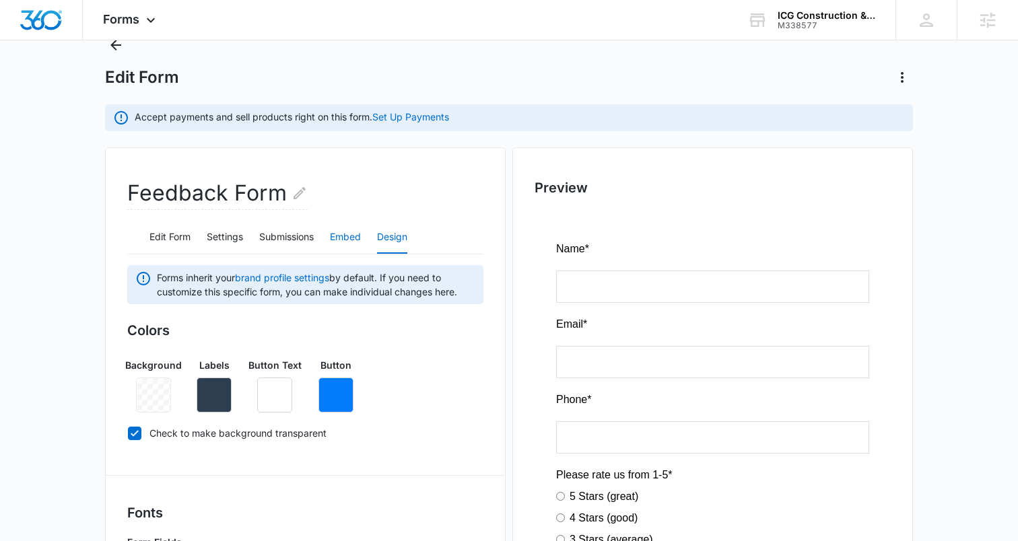
click at [356, 233] on button "Embed" at bounding box center [345, 238] width 31 height 32
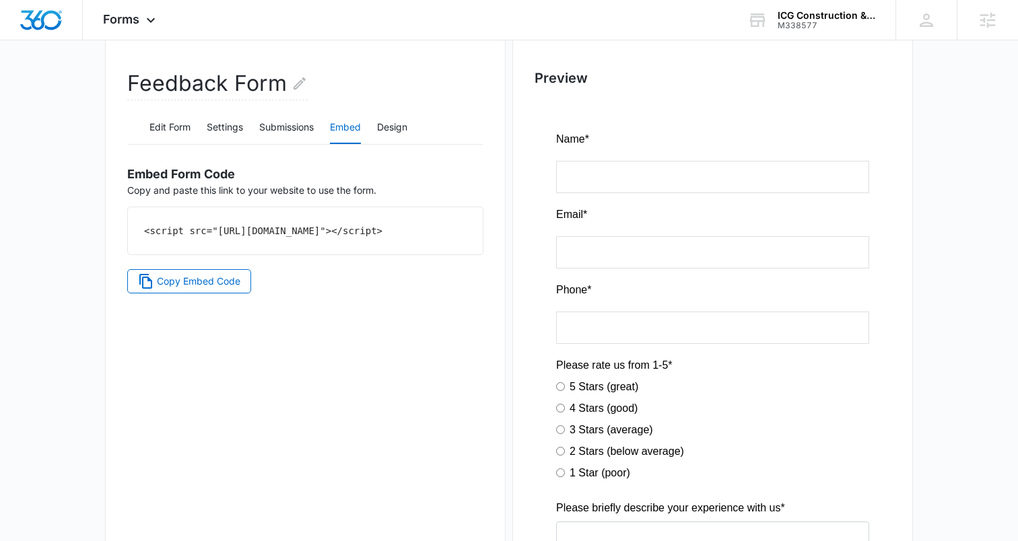
scroll to position [132, 0]
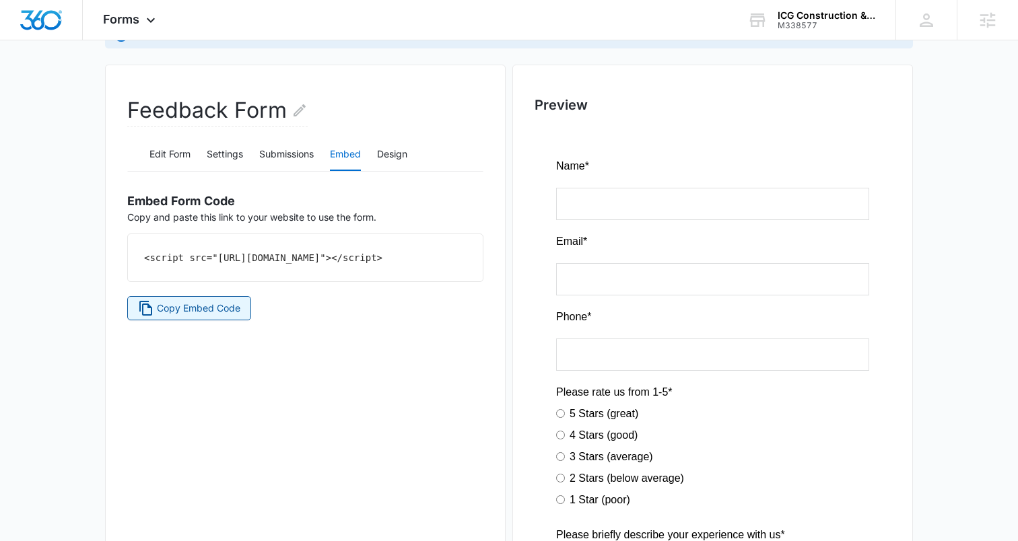
click at [187, 313] on button "Copy Embed Code" at bounding box center [189, 308] width 124 height 24
